Goal: Information Seeking & Learning: Check status

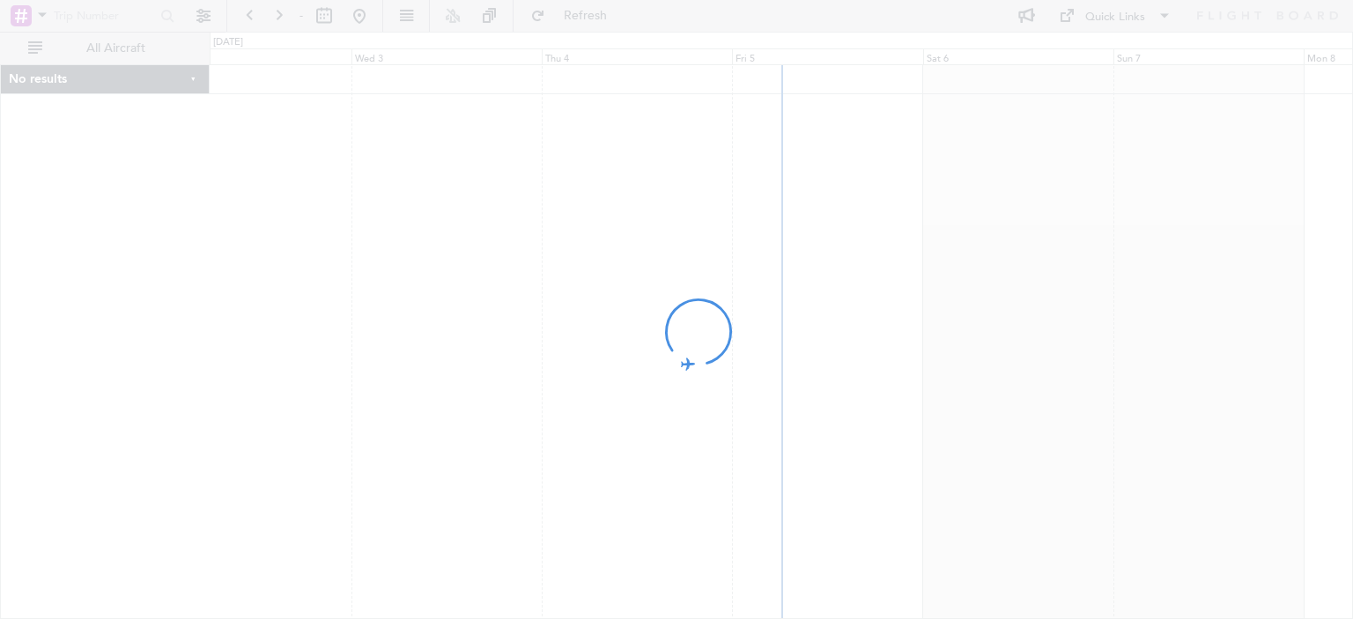
drag, startPoint x: 1017, startPoint y: 242, endPoint x: 775, endPoint y: 328, distance: 256.1
click at [775, 327] on div at bounding box center [676, 309] width 1353 height 619
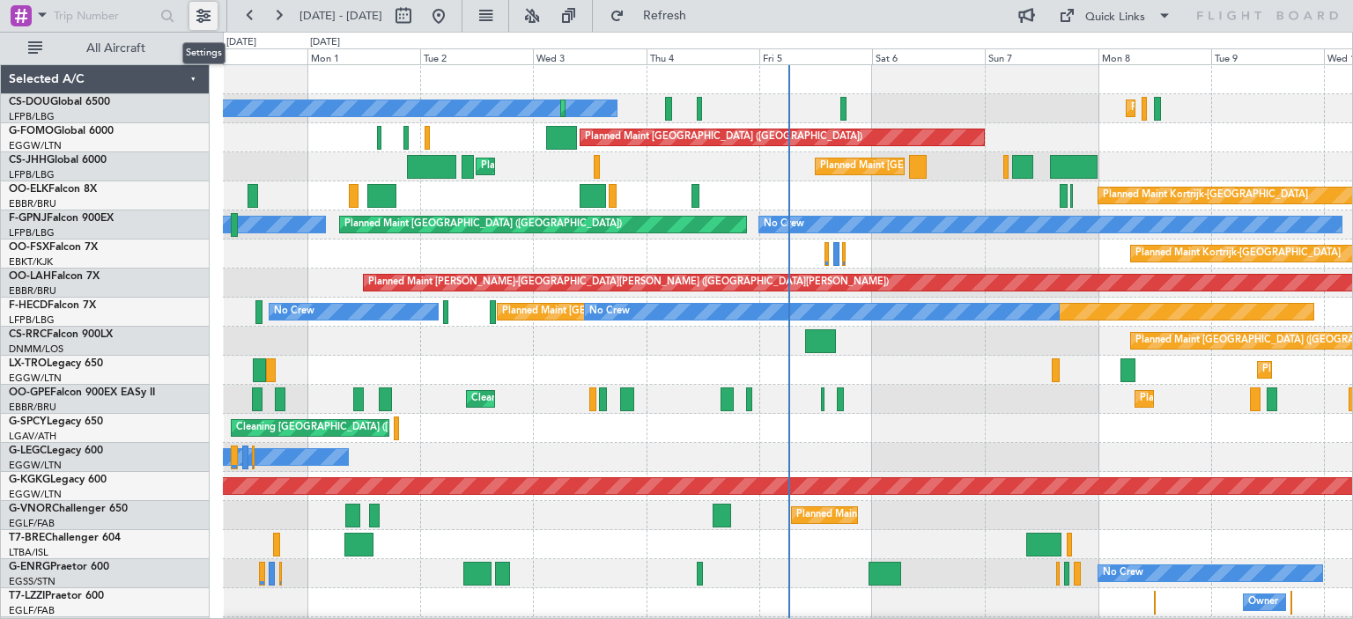
click at [201, 15] on button at bounding box center [203, 16] width 28 height 28
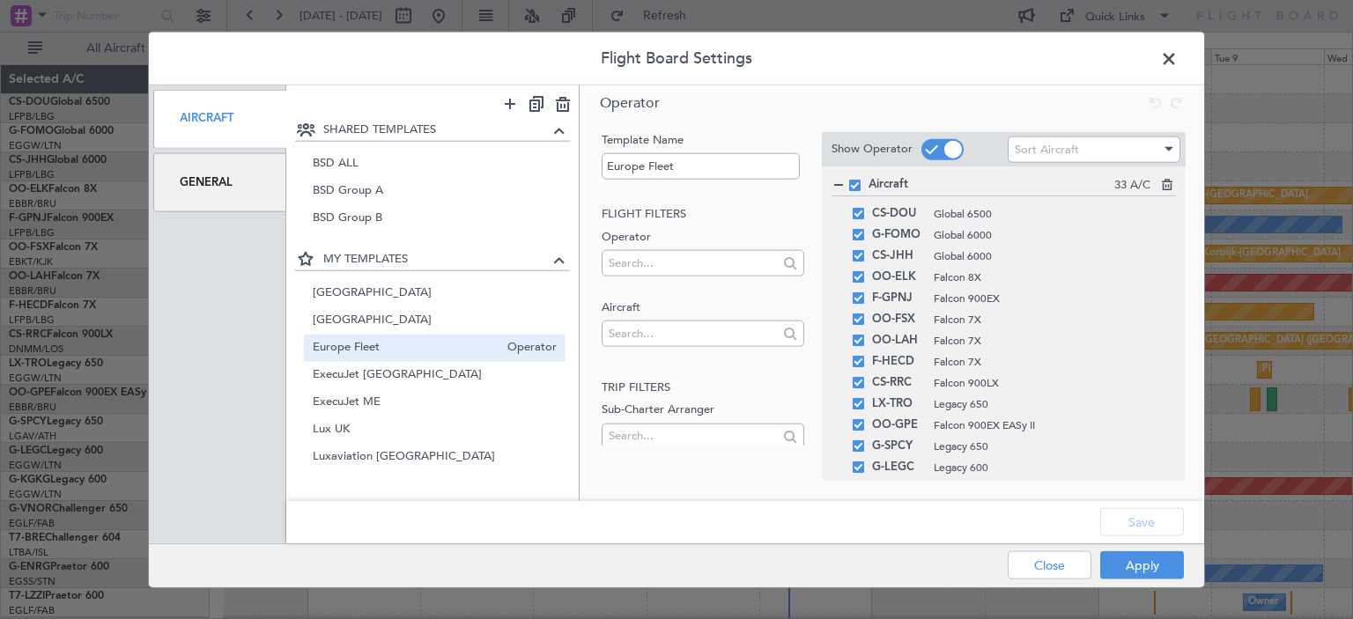
click at [1178, 63] on span at bounding box center [1178, 62] width 0 height 35
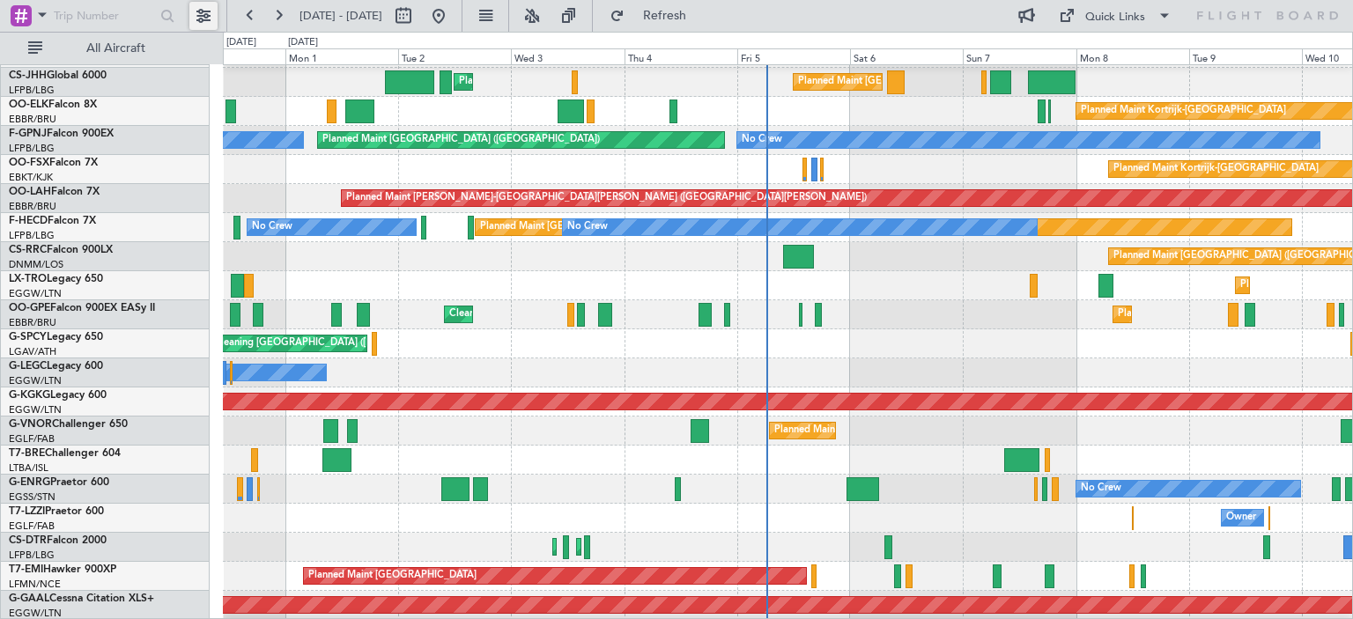
click at [208, 14] on button at bounding box center [203, 16] width 28 height 28
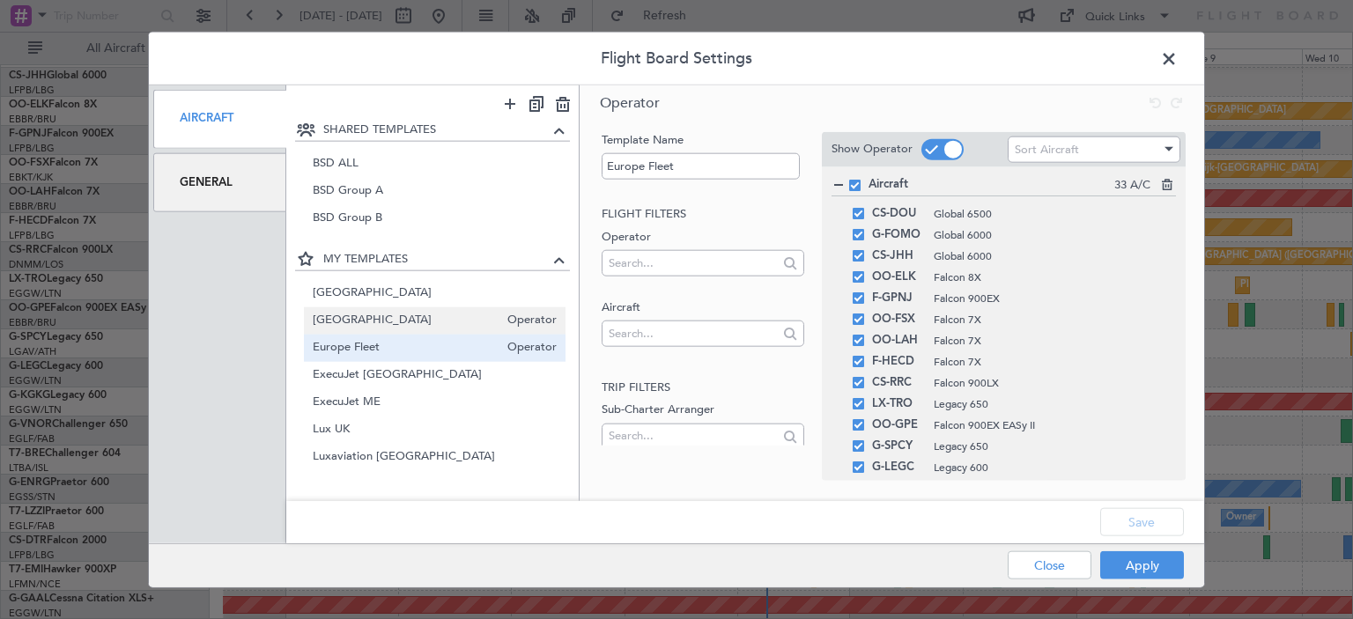
click at [397, 322] on span "[GEOGRAPHIC_DATA]" at bounding box center [406, 321] width 187 height 19
type input "[GEOGRAPHIC_DATA]"
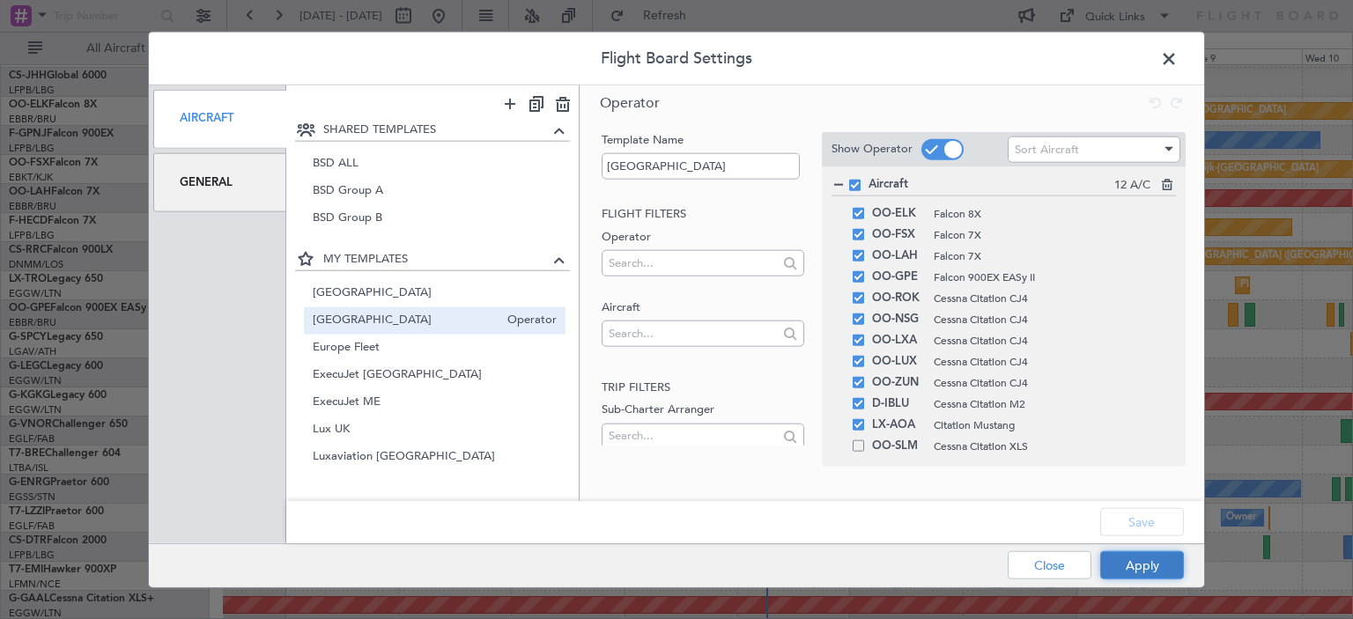
click at [1151, 574] on button "Apply" at bounding box center [1142, 566] width 84 height 28
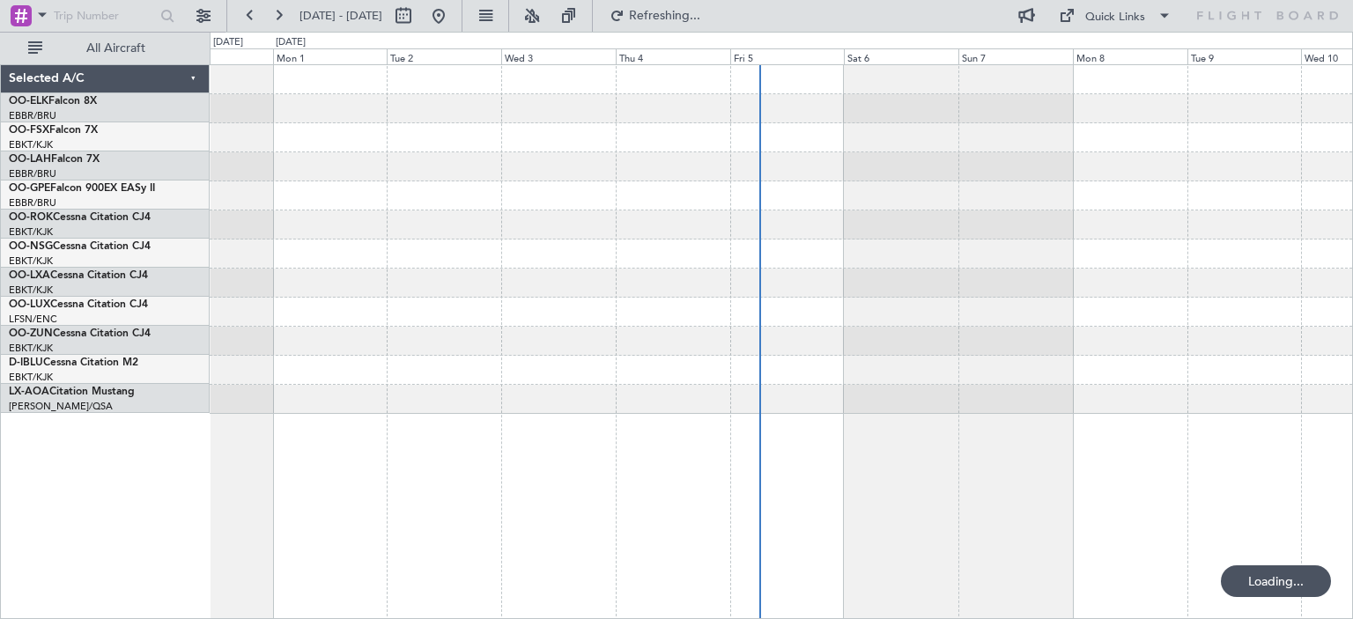
scroll to position [0, 0]
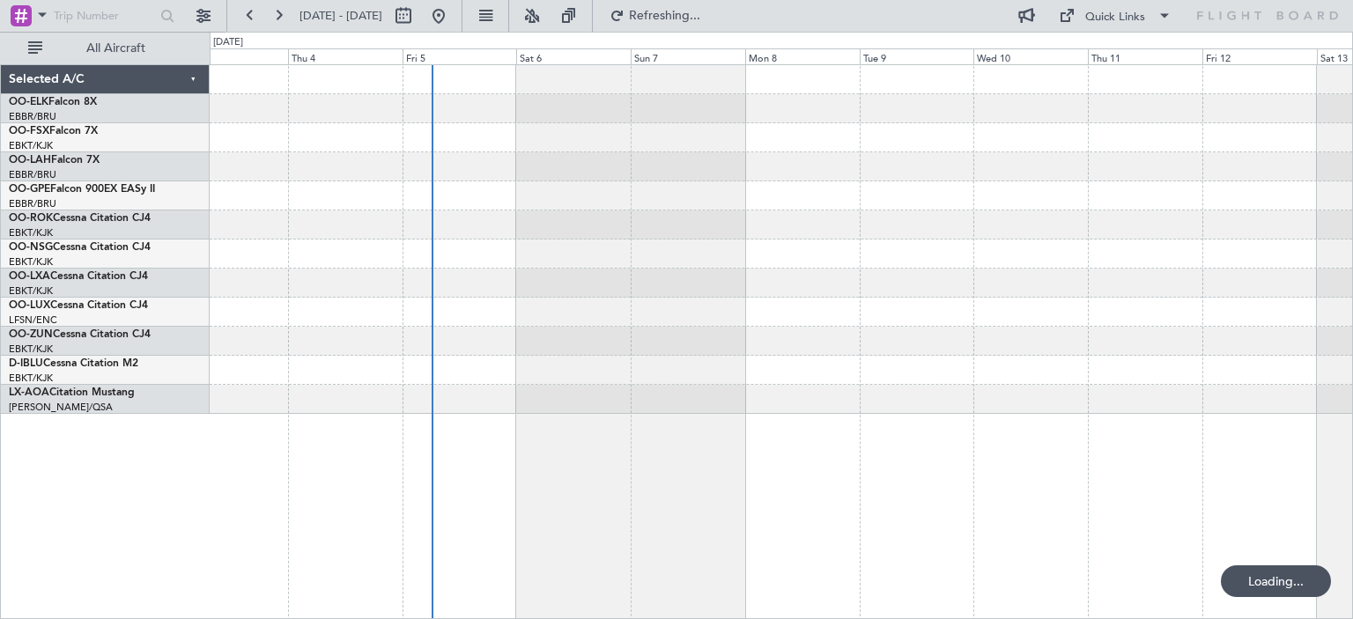
click at [699, 322] on div at bounding box center [781, 239] width 1143 height 349
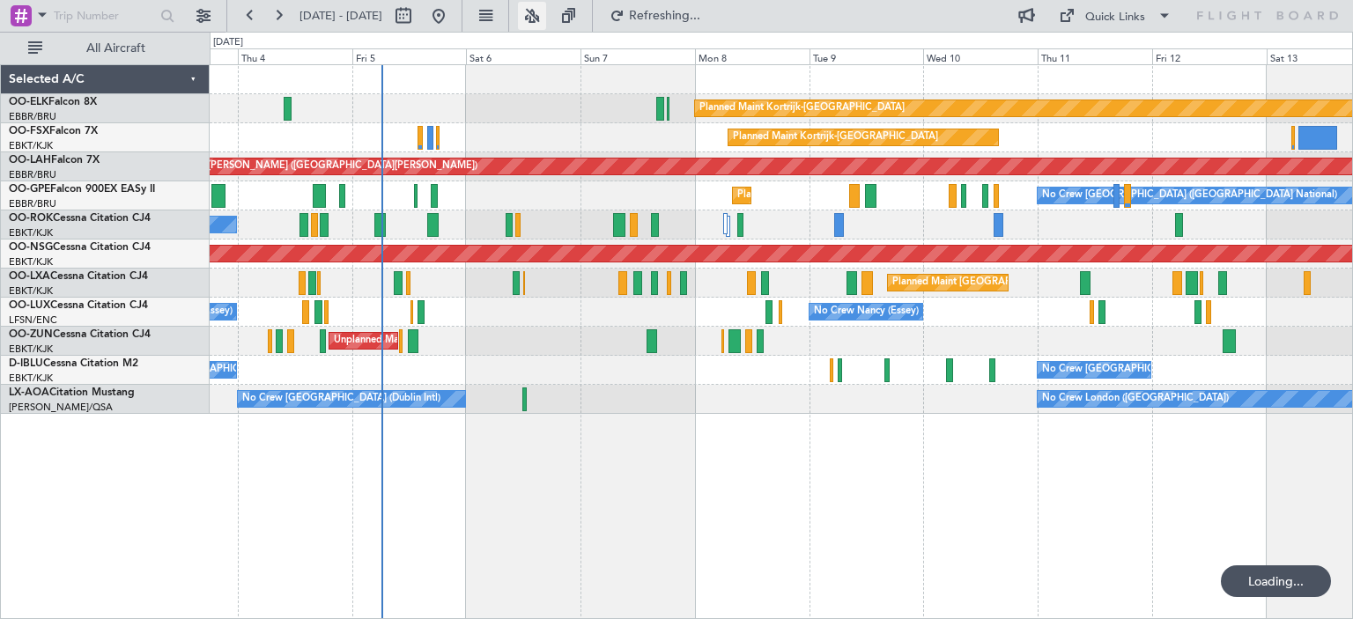
click at [546, 8] on button at bounding box center [532, 16] width 28 height 28
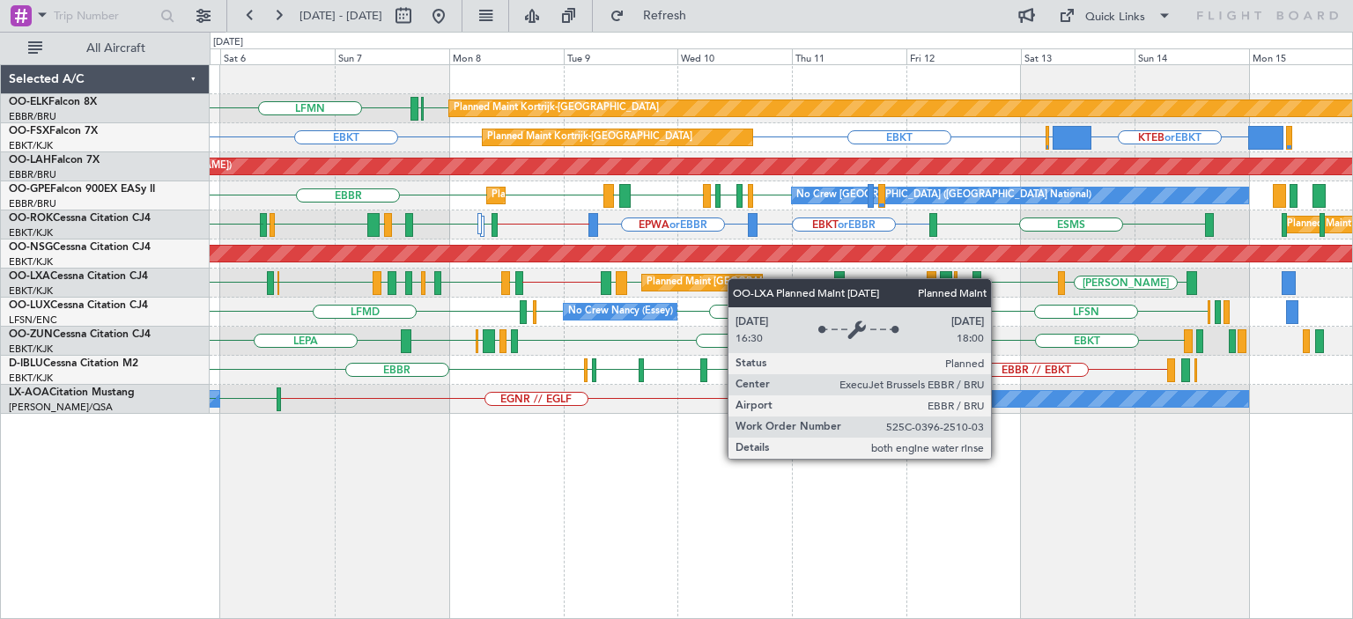
click at [725, 280] on div "Planned Maint Kortrijk-[GEOGRAPHIC_DATA] LFMN EBKT [GEOGRAPHIC_DATA] [GEOGRAPHI…" at bounding box center [781, 239] width 1143 height 349
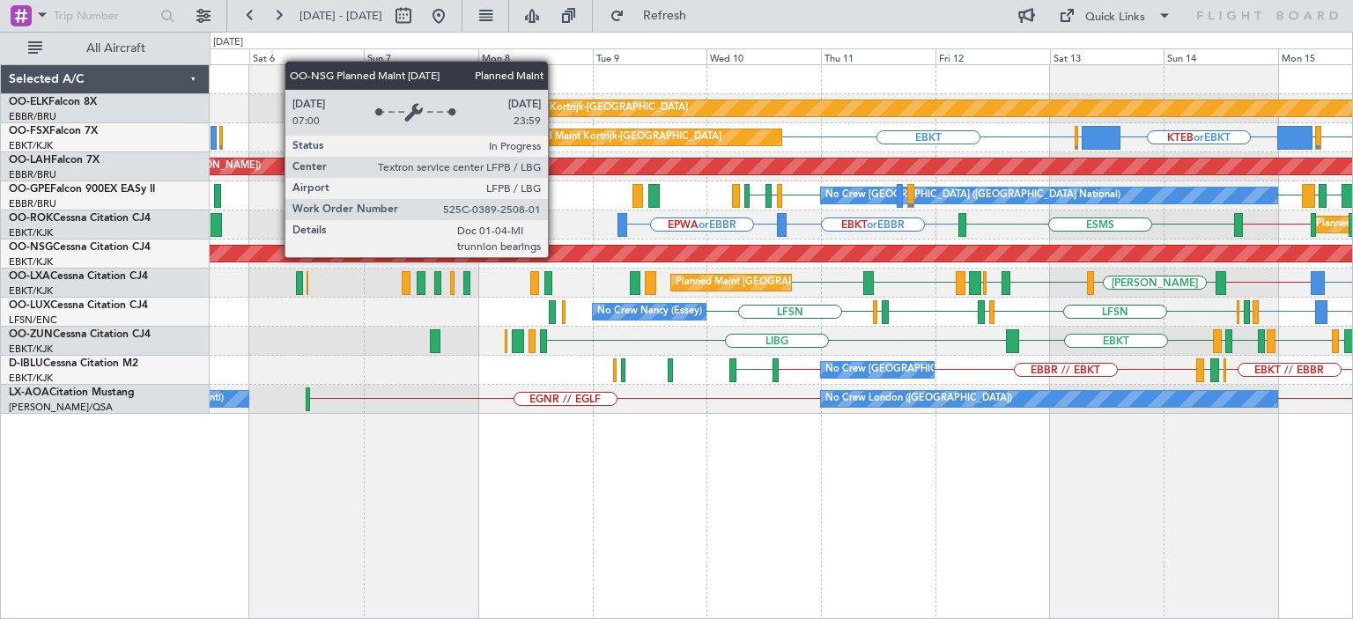
click at [1091, 250] on div "Planned Maint [GEOGRAPHIC_DATA] ([GEOGRAPHIC_DATA])" at bounding box center [781, 254] width 3427 height 16
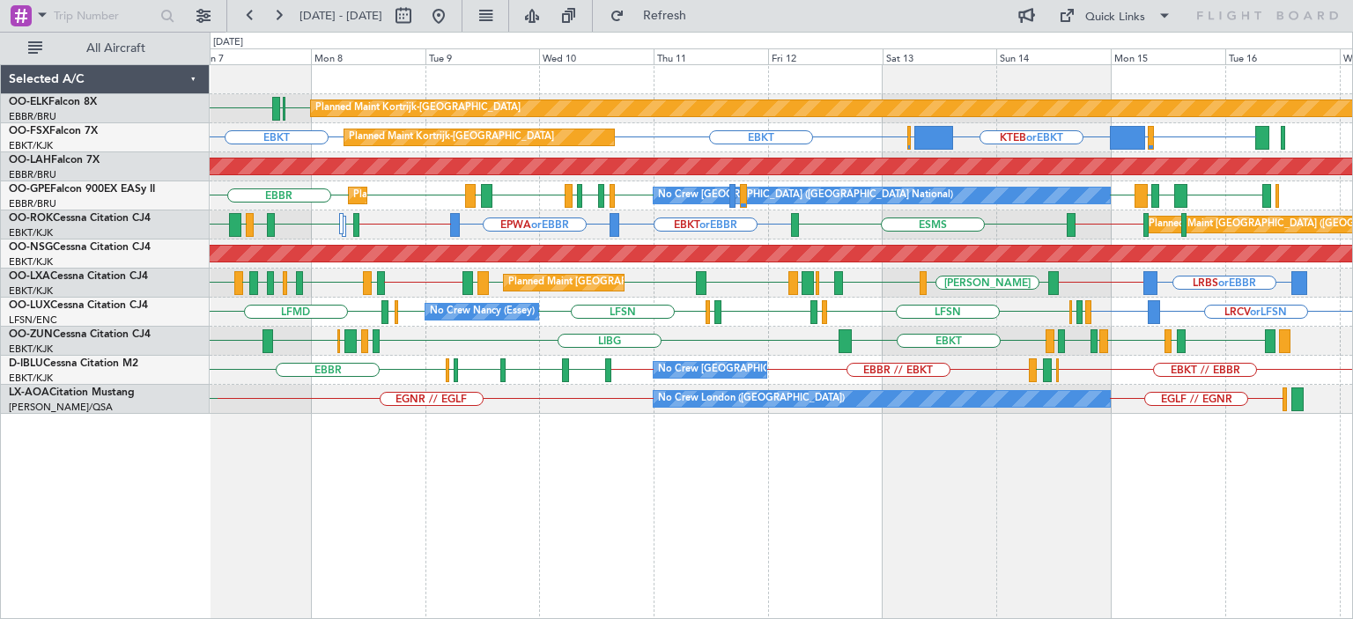
click at [898, 228] on div "Planned Maint [GEOGRAPHIC_DATA] ([GEOGRAPHIC_DATA]) EBKT or EBBR EPWA or EBBR E…" at bounding box center [781, 225] width 1143 height 29
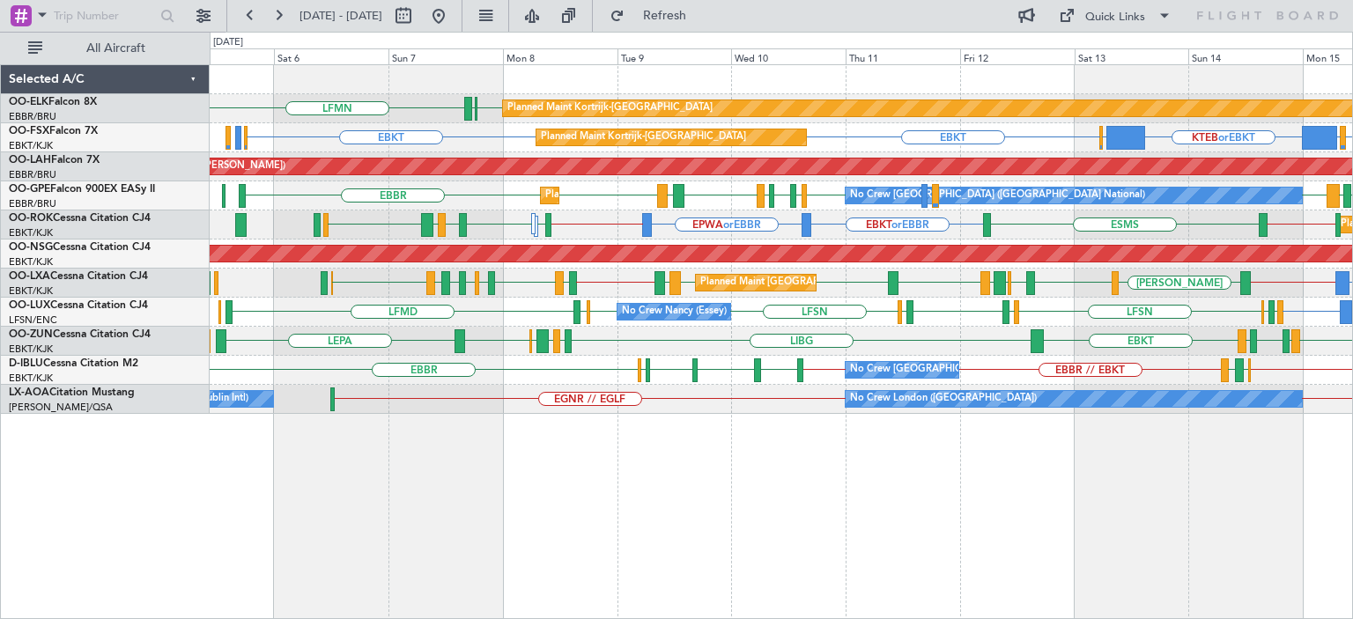
click at [870, 271] on div "Planned Maint Kortrijk-[GEOGRAPHIC_DATA] LFMN EBKT [GEOGRAPHIC_DATA] Planned Ma…" at bounding box center [781, 239] width 1143 height 349
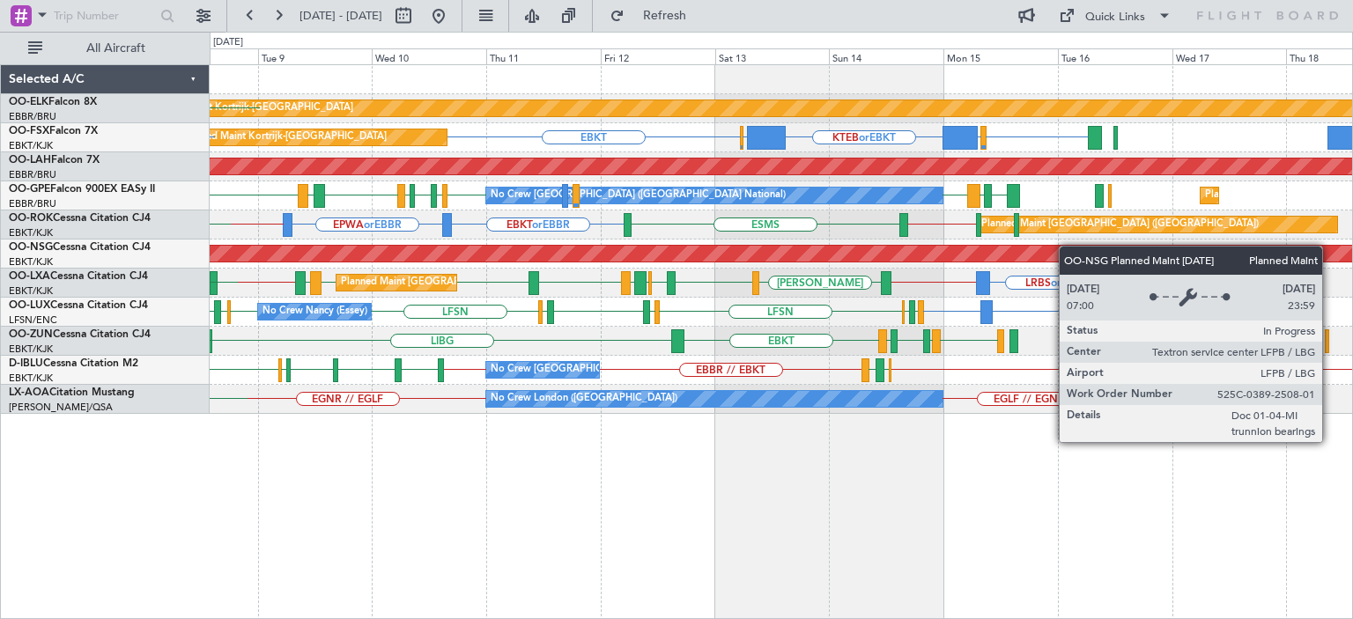
click at [735, 249] on div "Planned Maint [GEOGRAPHIC_DATA] ([GEOGRAPHIC_DATA])" at bounding box center [781, 254] width 1143 height 29
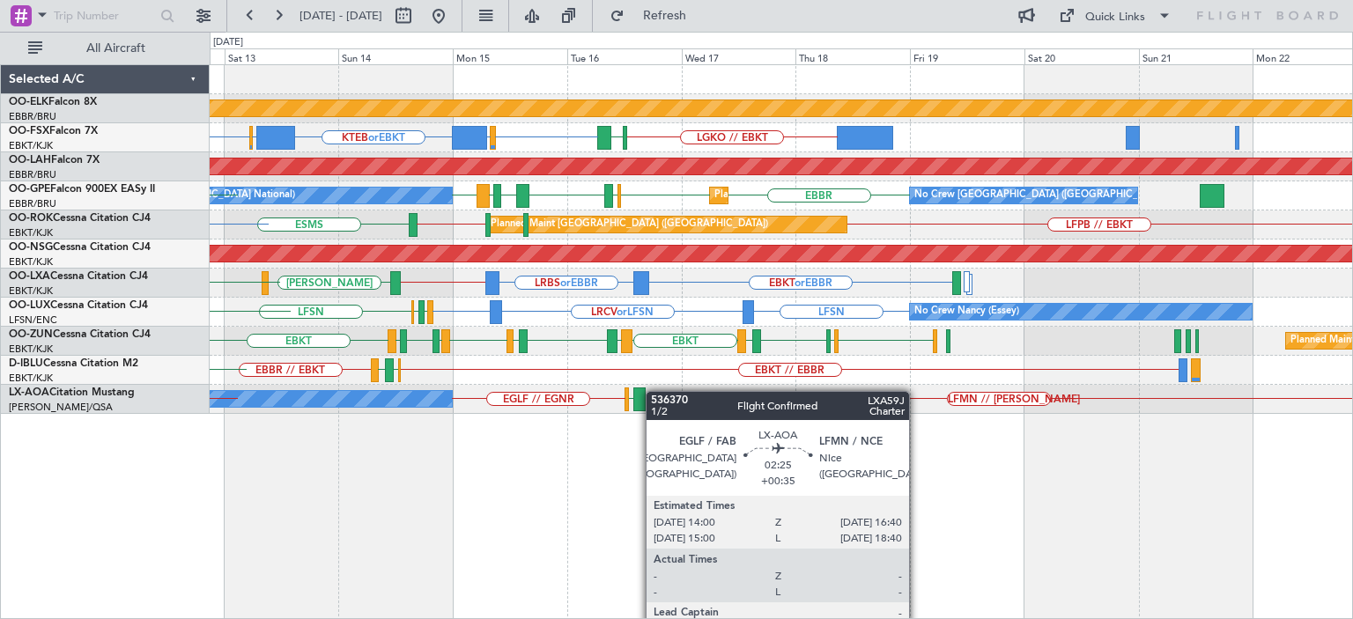
click at [572, 395] on div "Planned Maint Kortrijk-[GEOGRAPHIC_DATA] LGKO // EBKT EBKT LSGG or EBKT KTEB or…" at bounding box center [781, 239] width 1143 height 349
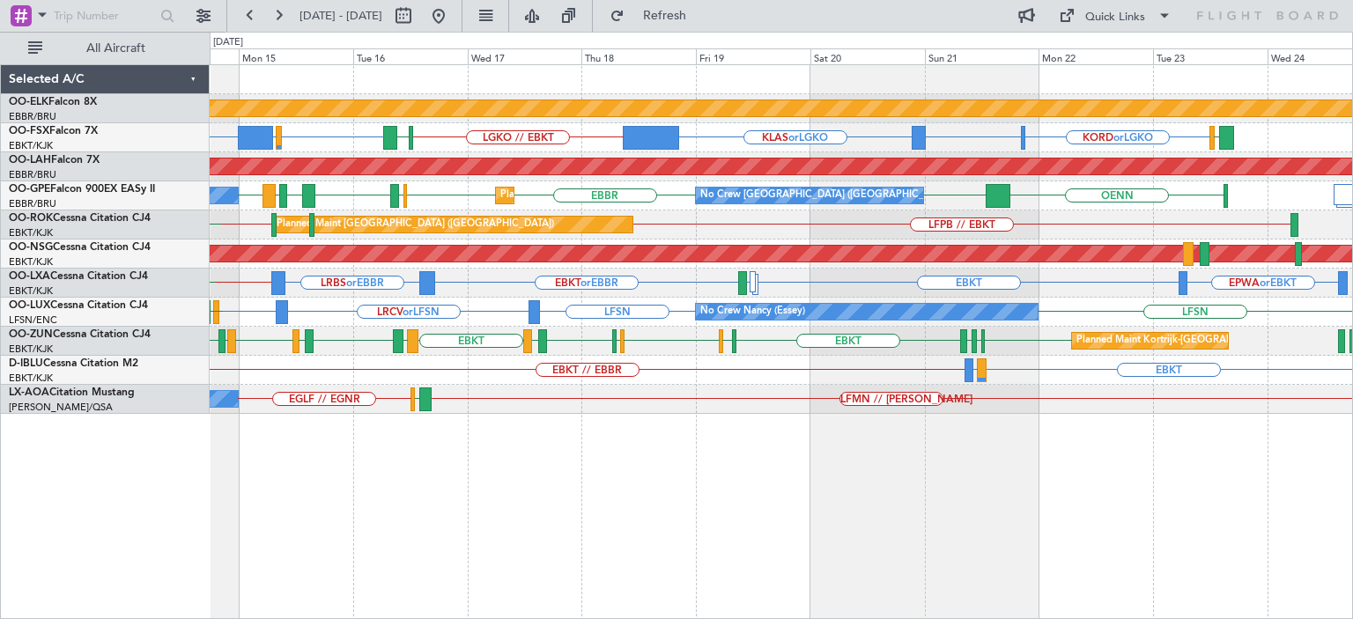
click at [860, 358] on div "Planned Maint Kortrijk-[GEOGRAPHIC_DATA] LGKO // EBKT EBKT LSGG or EBKT KTEB or…" at bounding box center [781, 239] width 1143 height 349
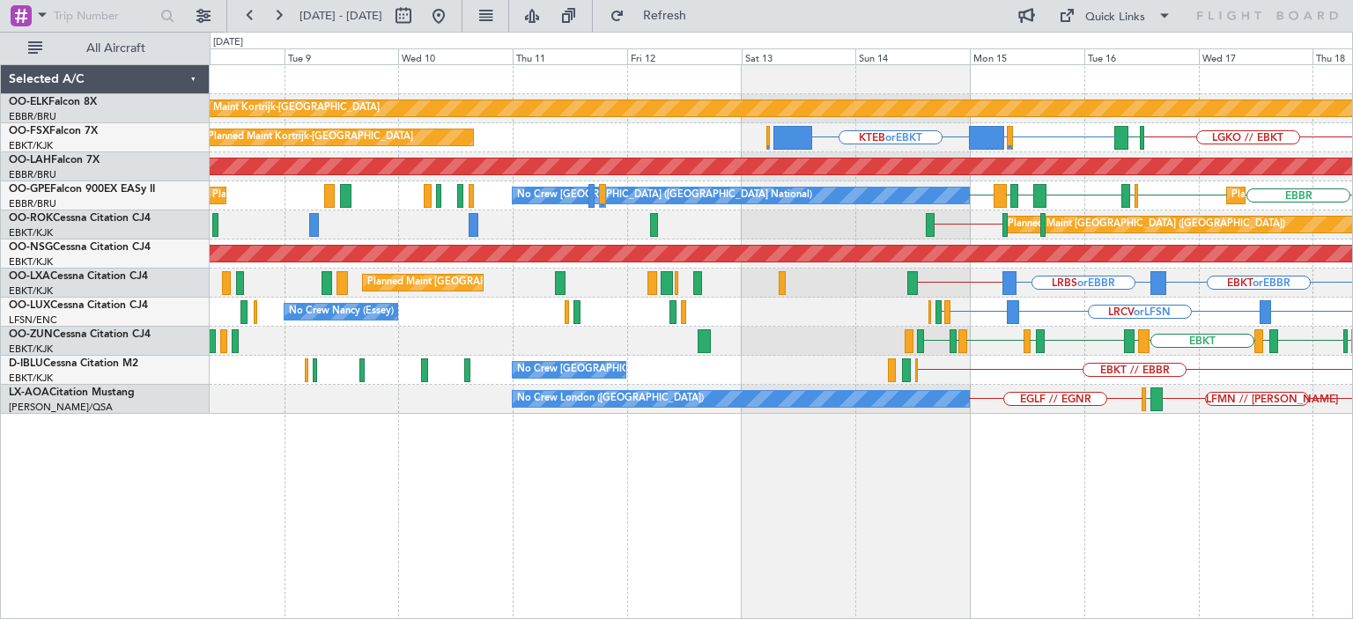
click at [1195, 300] on div "Planned Maint Kortrijk-[GEOGRAPHIC_DATA] LGKO // EBKT EBKT LSGG or EBKT KTEB or…" at bounding box center [781, 239] width 1143 height 349
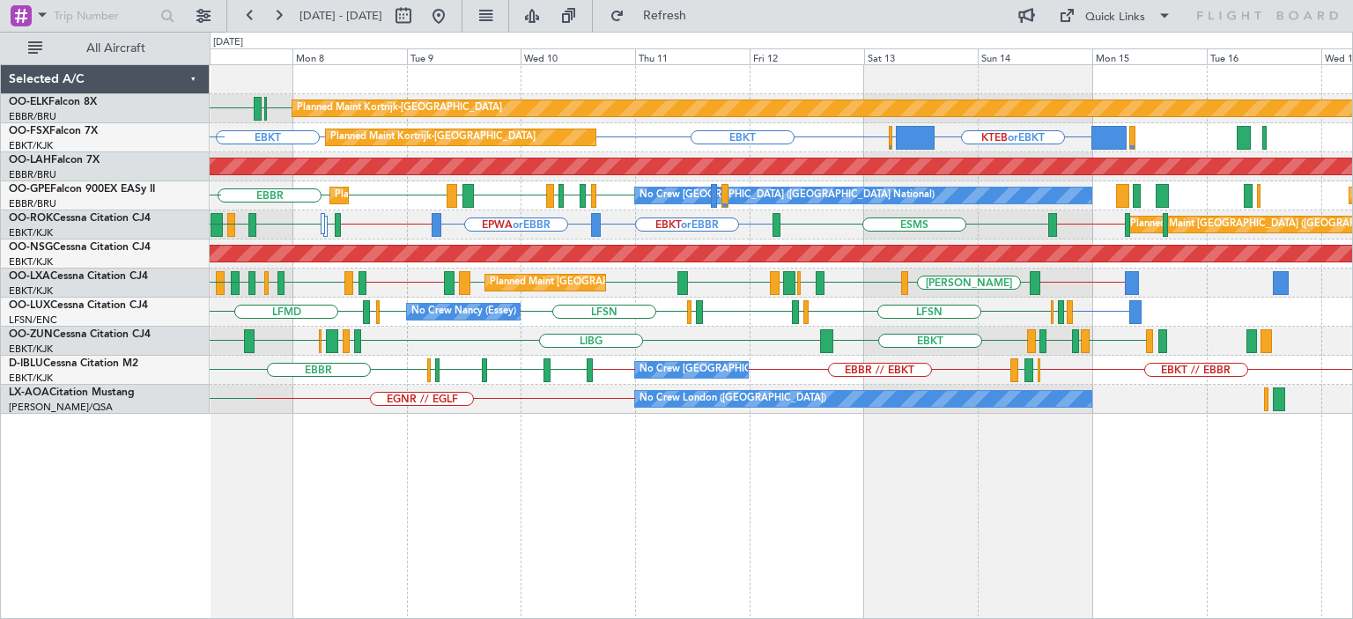
click at [869, 302] on div "Planned Maint Kortrijk-[GEOGRAPHIC_DATA] EBKT [GEOGRAPHIC_DATA] LFMN KTEB or EB…" at bounding box center [781, 239] width 1143 height 349
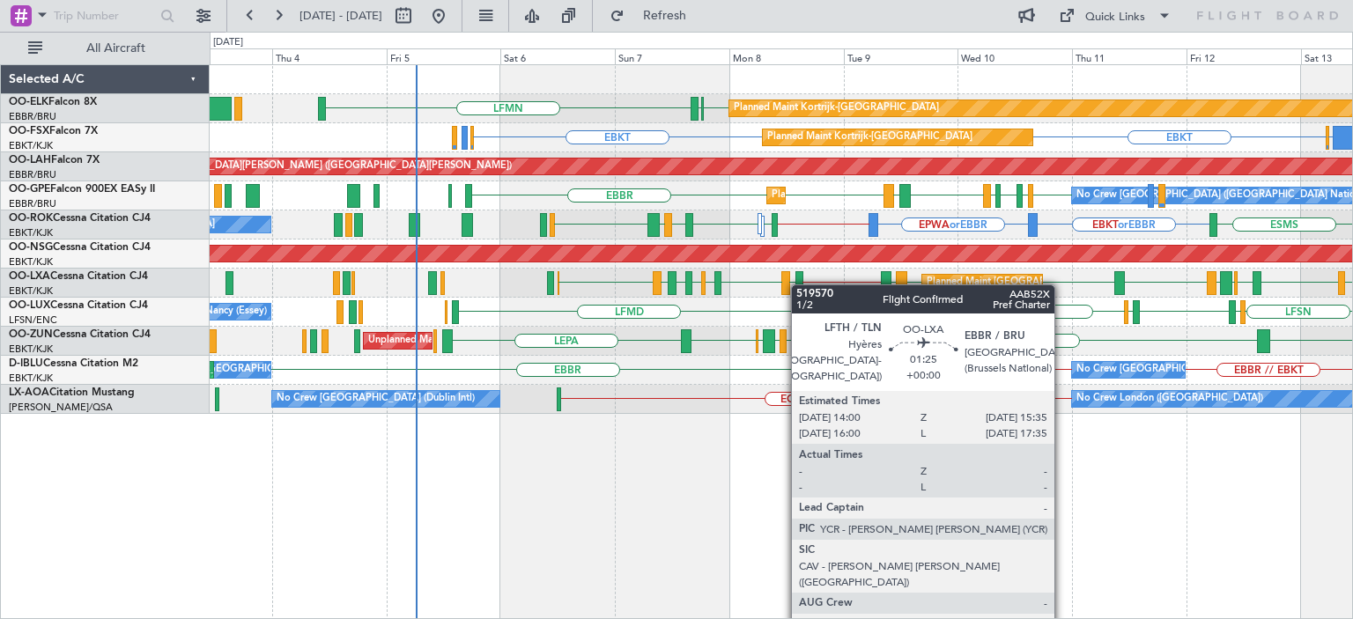
click at [800, 285] on div at bounding box center [800, 283] width 8 height 24
